Goal: Information Seeking & Learning: Learn about a topic

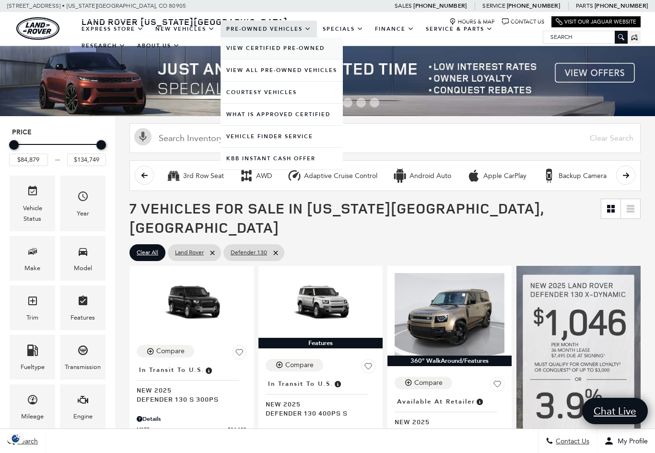
click at [245, 57] on link "View Certified Pre-Owned" at bounding box center [282, 48] width 122 height 22
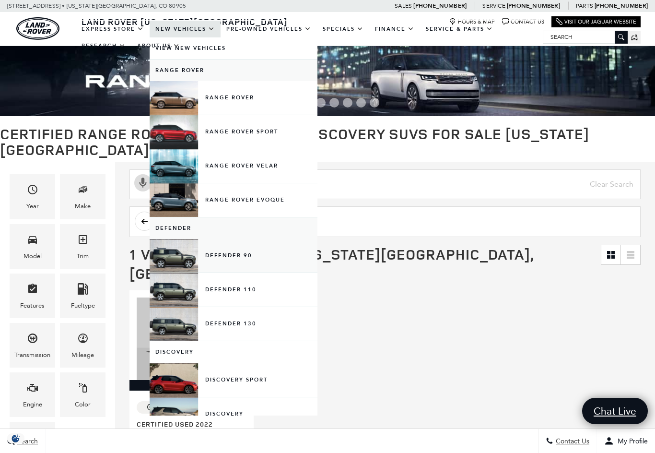
click at [178, 268] on link "Defender 90" at bounding box center [234, 256] width 168 height 34
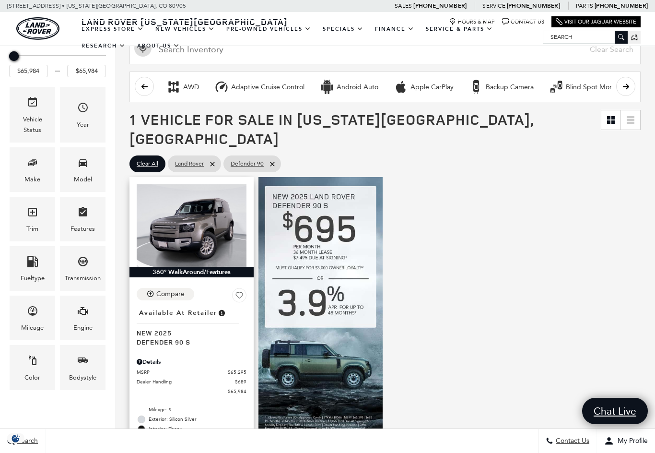
scroll to position [93, 0]
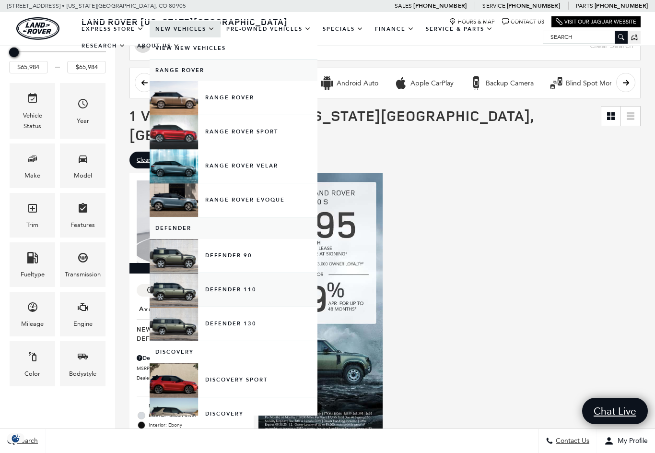
click at [188, 299] on link "Defender 110" at bounding box center [234, 290] width 168 height 34
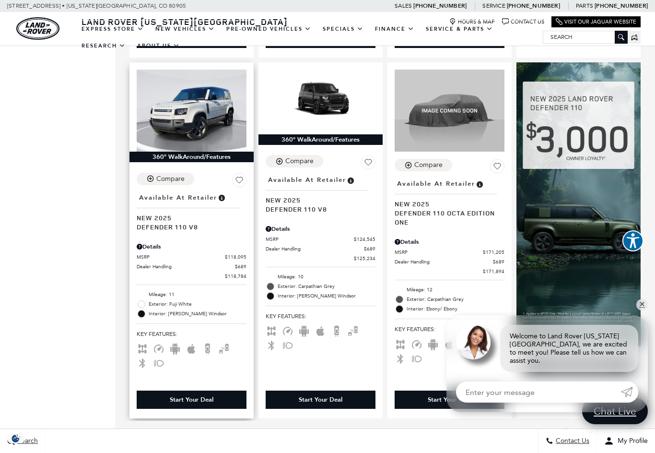
scroll to position [899, 0]
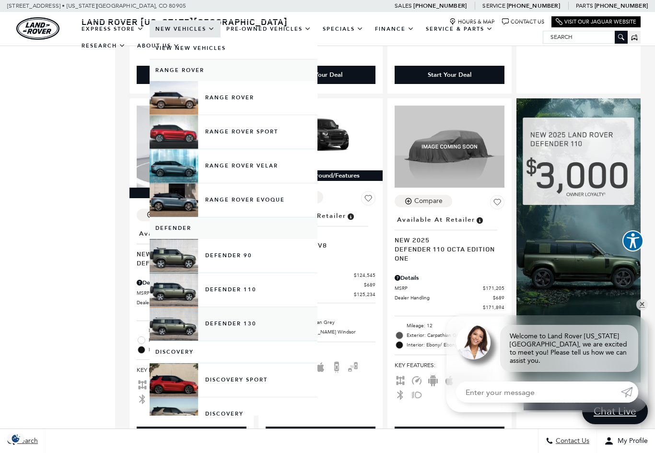
click at [191, 331] on link "Defender 130" at bounding box center [234, 324] width 168 height 34
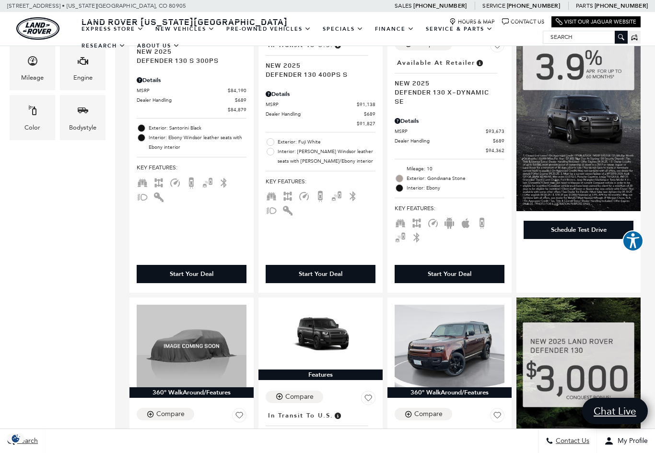
scroll to position [338, 0]
